Goal: Task Accomplishment & Management: Complete application form

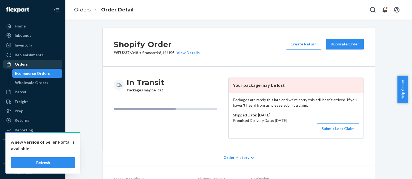
click at [32, 64] on div "Orders" at bounding box center [33, 64] width 58 height 8
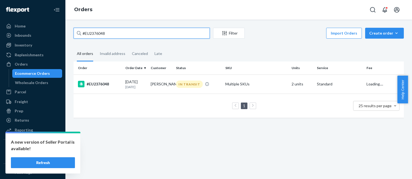
drag, startPoint x: 115, startPoint y: 35, endPoint x: 81, endPoint y: 34, distance: 33.8
click at [81, 34] on input "#EU2376048" at bounding box center [141, 33] width 136 height 11
paste input "64786 Complete"
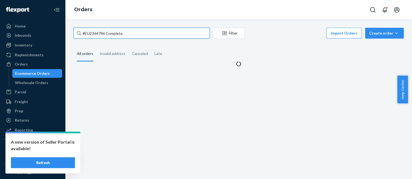
drag, startPoint x: 107, startPoint y: 33, endPoint x: 155, endPoint y: 36, distance: 48.0
click at [150, 36] on input "#EU2364786 Complete" at bounding box center [141, 33] width 136 height 11
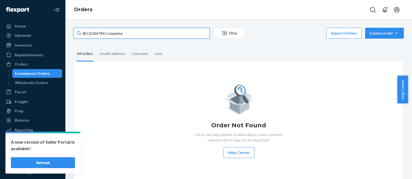
type input "#EU2364786"
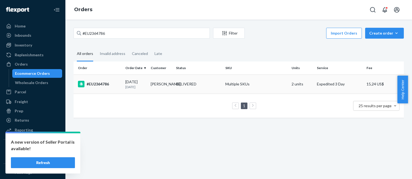
click at [113, 86] on div "#EU2364786" at bounding box center [99, 84] width 43 height 7
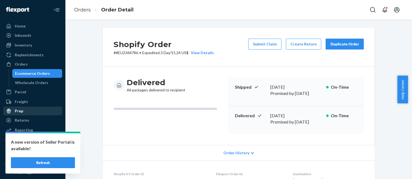
click at [45, 115] on link "Prep" at bounding box center [32, 111] width 59 height 9
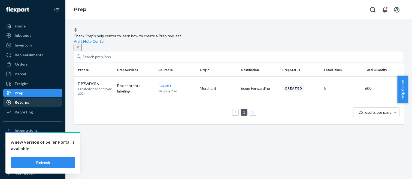
click at [40, 99] on div "Returns" at bounding box center [33, 103] width 58 height 8
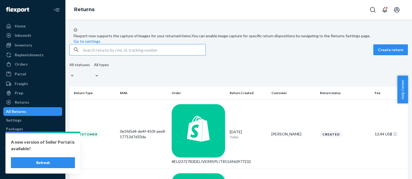
click at [91, 55] on input "text" at bounding box center [144, 49] width 122 height 11
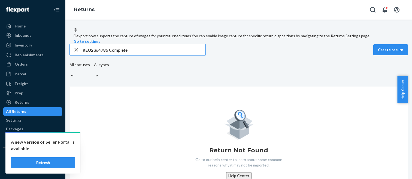
drag, startPoint x: 115, startPoint y: 61, endPoint x: 173, endPoint y: 64, distance: 58.0
click at [160, 55] on input "#EU2364786 Complete" at bounding box center [144, 49] width 122 height 11
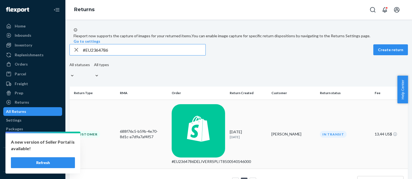
type input "#EU2364786"
click at [121, 124] on td "688f76c5-b59b-4e70-8d1c-a7d9a7af4f57" at bounding box center [143, 134] width 51 height 69
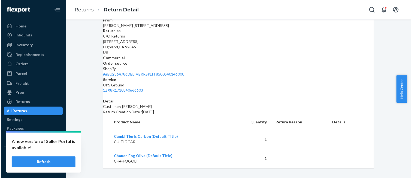
scroll to position [87, 0]
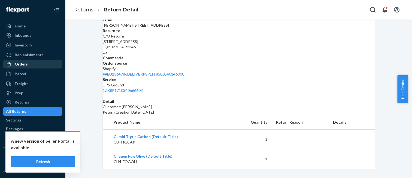
click at [30, 64] on div "Orders" at bounding box center [33, 64] width 58 height 8
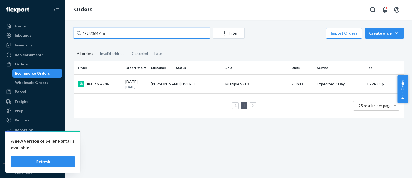
drag, startPoint x: 112, startPoint y: 32, endPoint x: 79, endPoint y: 33, distance: 32.7
click at [79, 33] on div "#EU2364786" at bounding box center [141, 33] width 136 height 11
paste input "76048"
type input "#EU2376048"
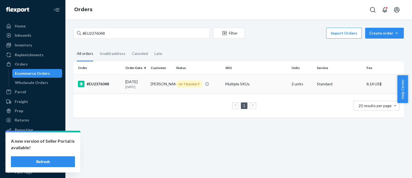
click at [110, 89] on td "#EU2376048" at bounding box center [98, 84] width 50 height 19
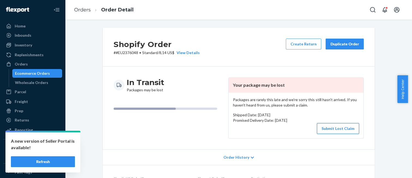
click at [339, 131] on button "Submit Lost Claim" at bounding box center [338, 128] width 42 height 11
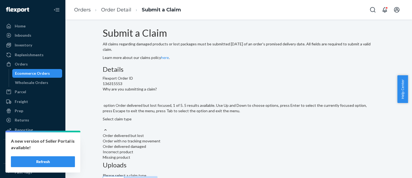
click at [190, 127] on div "Select claim type" at bounding box center [239, 121] width 272 height 11
click at [103, 127] on input "Why are you submitting a claim? option Order delivered but lost focused, 1 of 5…" at bounding box center [103, 124] width 1 height 5
click at [194, 155] on div "Missing product" at bounding box center [239, 157] width 272 height 5
click at [103, 122] on input "Why are you submitting a claim? option Missing product focused, 0 of 5. 5 resul…" at bounding box center [103, 124] width 1 height 5
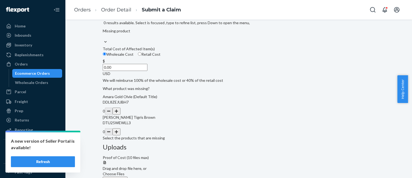
scroll to position [89, 0]
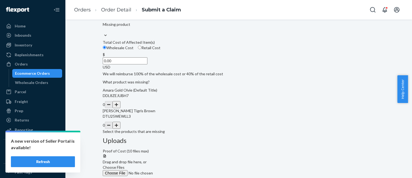
drag, startPoint x: 188, startPoint y: 81, endPoint x: 206, endPoint y: 82, distance: 17.5
click at [205, 70] on div "$ 0.00 USD" at bounding box center [239, 61] width 272 height 18
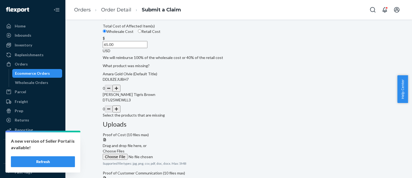
type input "65.00"
click at [120, 92] on button "button" at bounding box center [116, 88] width 8 height 7
click at [120, 113] on button "button" at bounding box center [116, 109] width 8 height 7
click at [177, 149] on label "Choose Files" at bounding box center [140, 154] width 74 height 11
click at [177, 154] on input "Choose Files" at bounding box center [140, 157] width 74 height 6
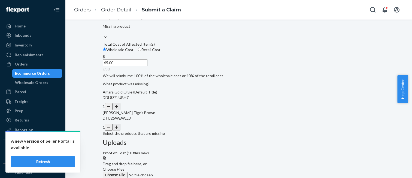
scroll to position [62, 0]
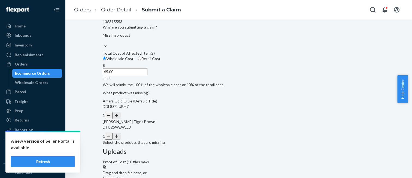
click at [124, 176] on span "Choose Files" at bounding box center [114, 178] width 22 height 5
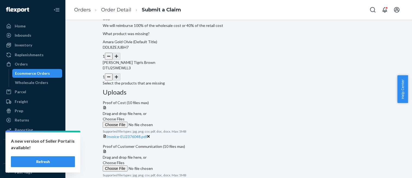
scroll to position [126, 0]
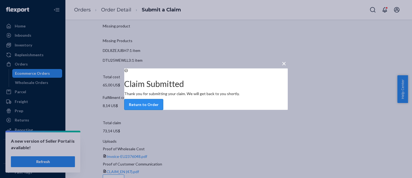
click at [163, 110] on button "Return to Order" at bounding box center [143, 104] width 39 height 11
